Goal: Information Seeking & Learning: Learn about a topic

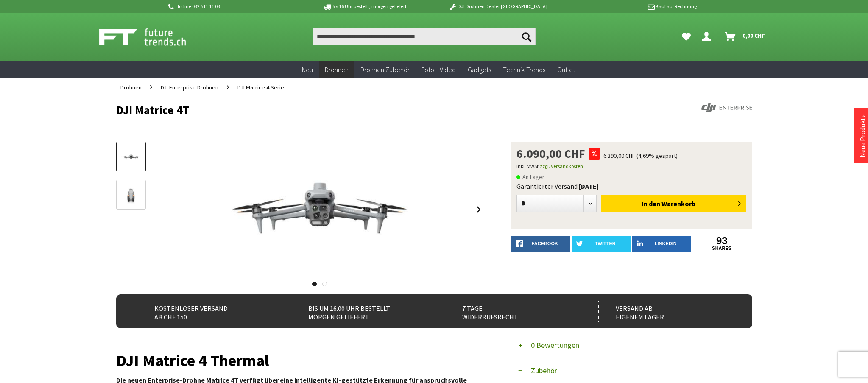
click at [128, 185] on link at bounding box center [131, 195] width 30 height 30
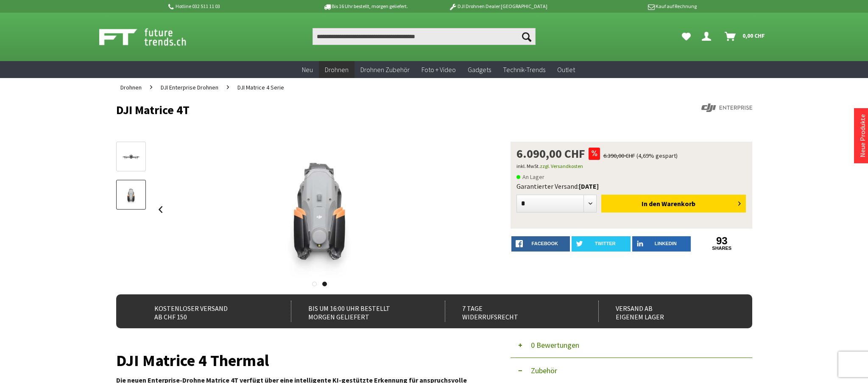
click at [134, 159] on img at bounding box center [131, 157] width 25 height 14
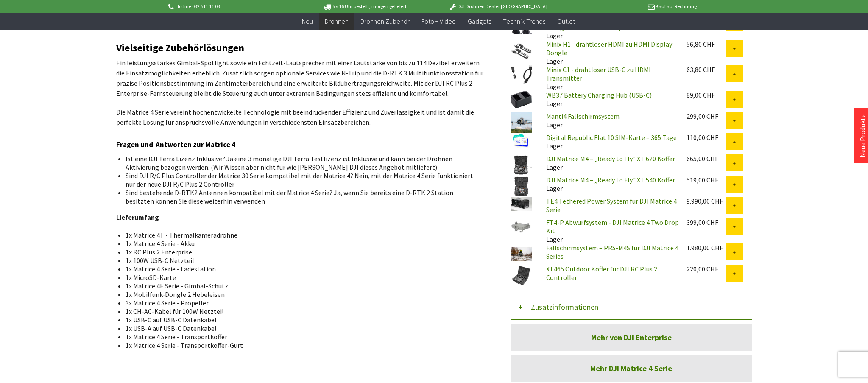
scroll to position [721, 0]
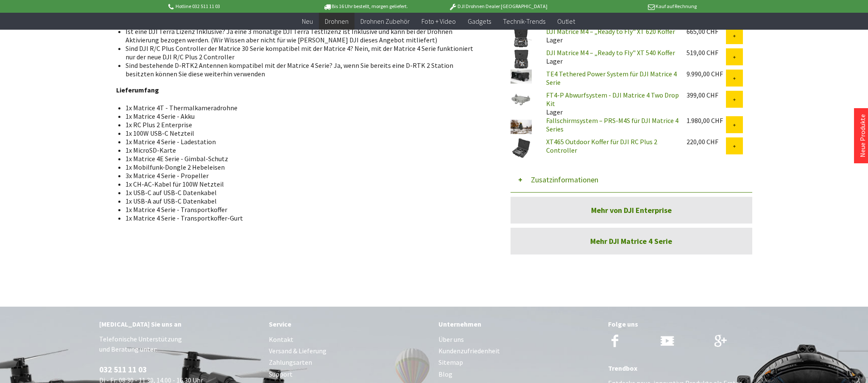
click at [517, 175] on button "Zusatzinformationen" at bounding box center [632, 179] width 242 height 25
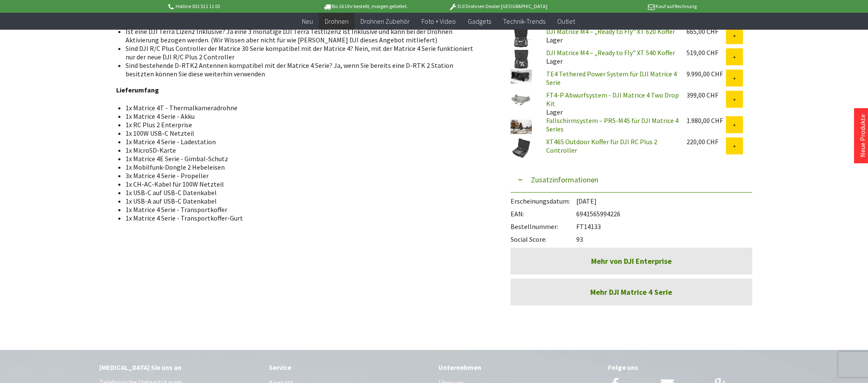
click at [584, 290] on link "Mehr DJI Matrice 4 Serie" at bounding box center [632, 292] width 242 height 27
